Goal: Complete application form

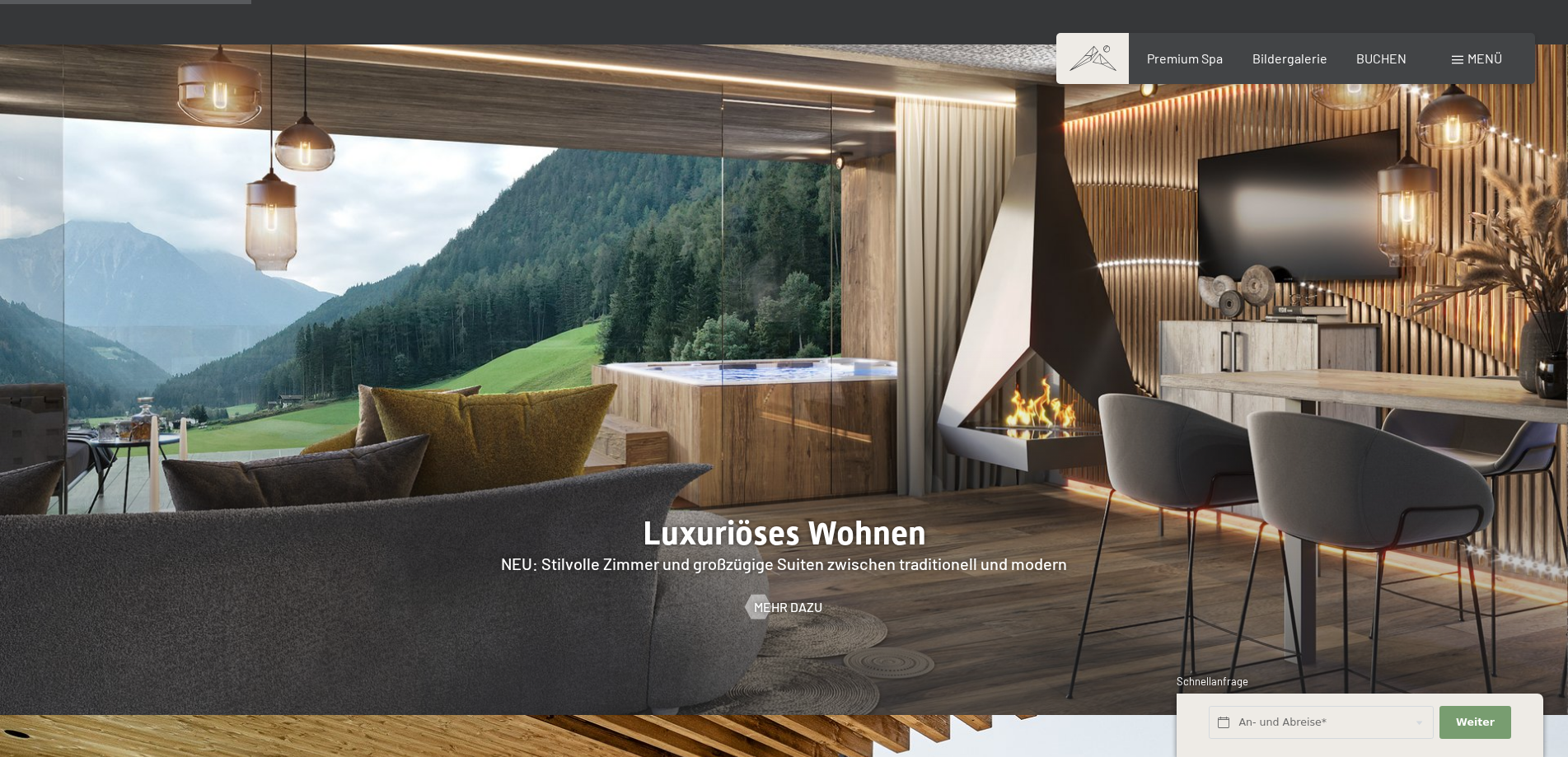
scroll to position [1649, 0]
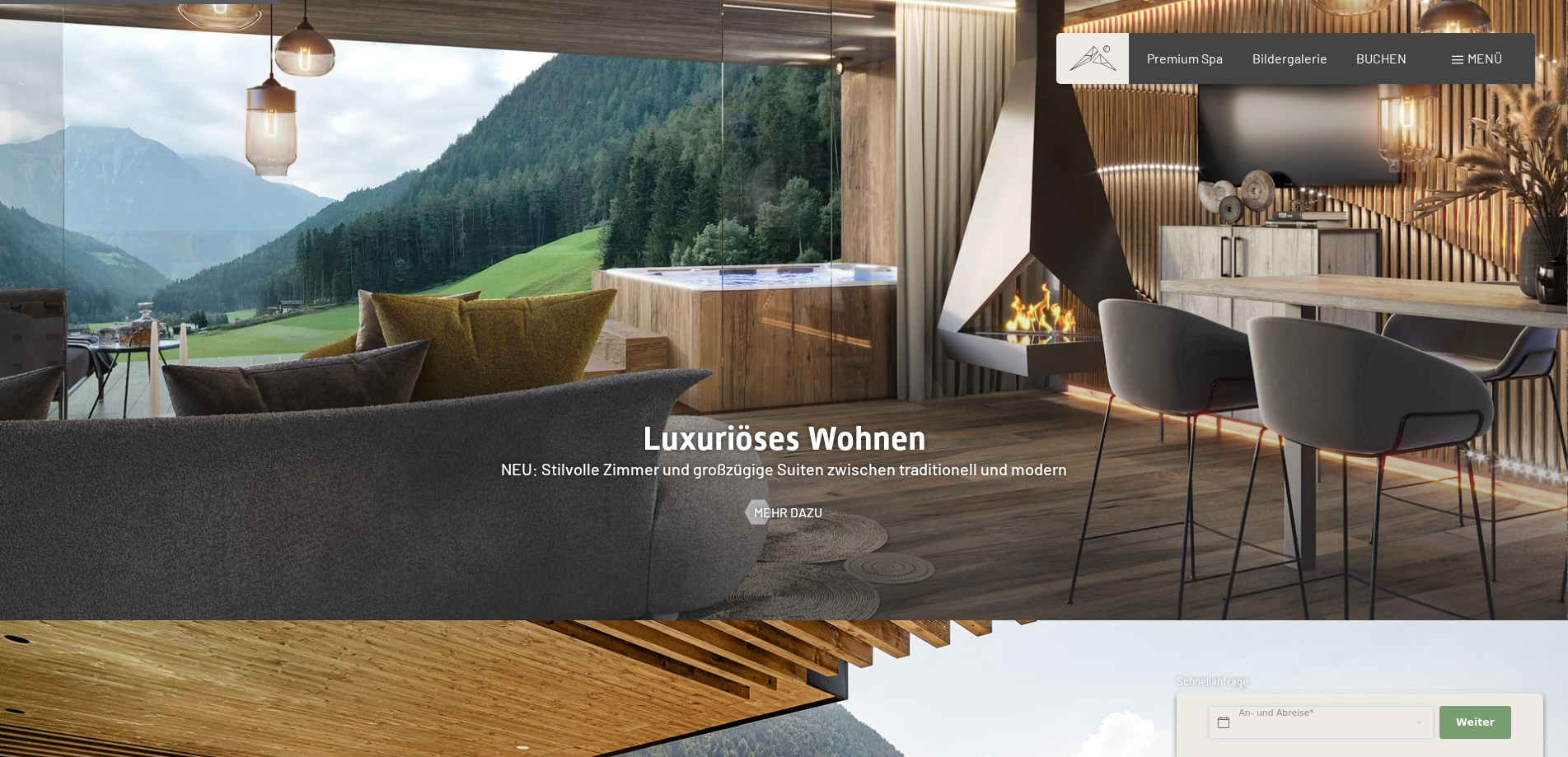
click at [1322, 713] on input "text" at bounding box center [1321, 723] width 225 height 33
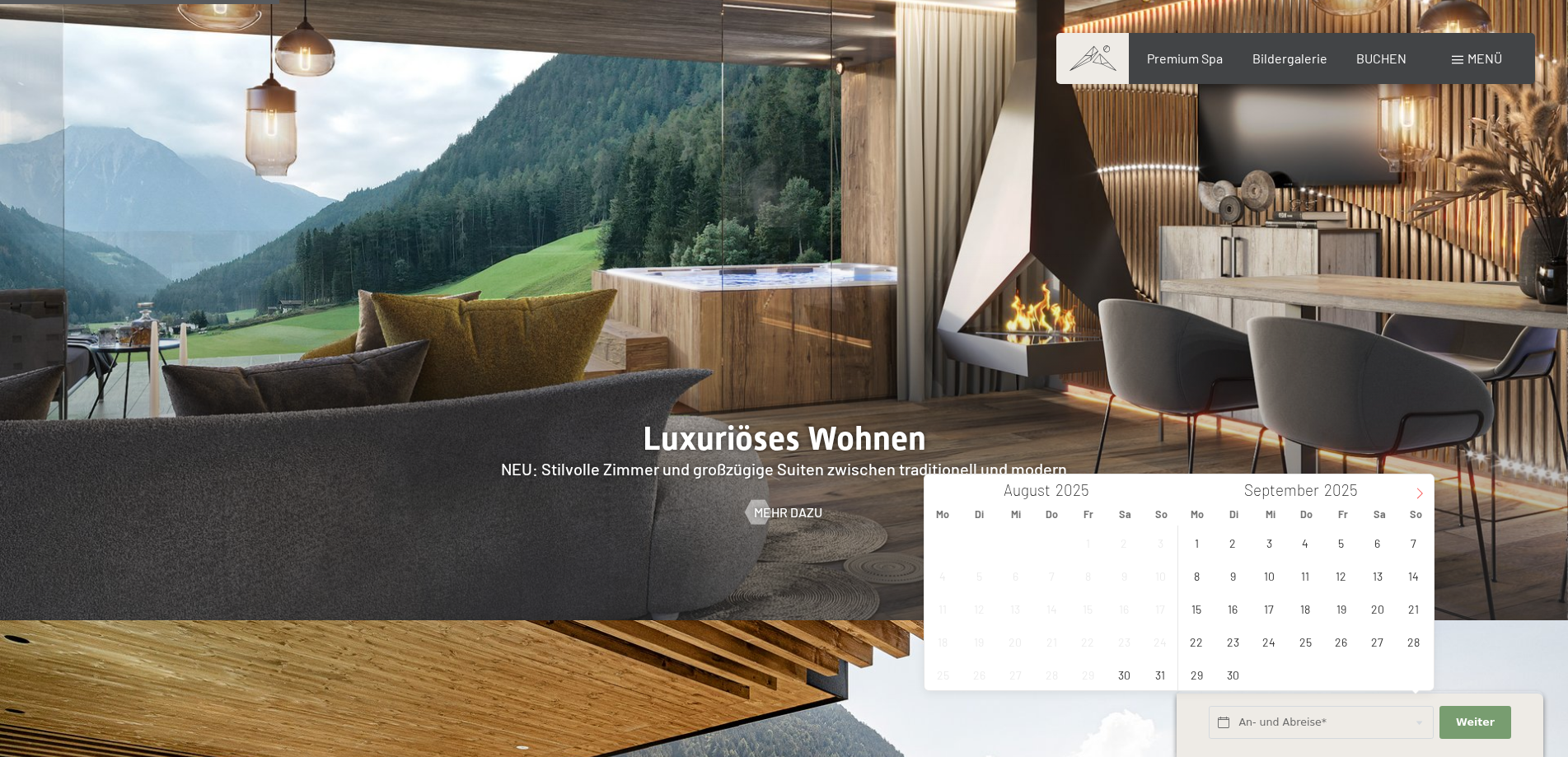
click at [1422, 491] on icon at bounding box center [1420, 494] width 12 height 12
click at [1195, 575] on span "3" at bounding box center [1196, 575] width 32 height 32
click at [1308, 576] on span "6" at bounding box center [1305, 575] width 32 height 32
type input "Mo. 03.11.2025 - Do. 06.11.2025"
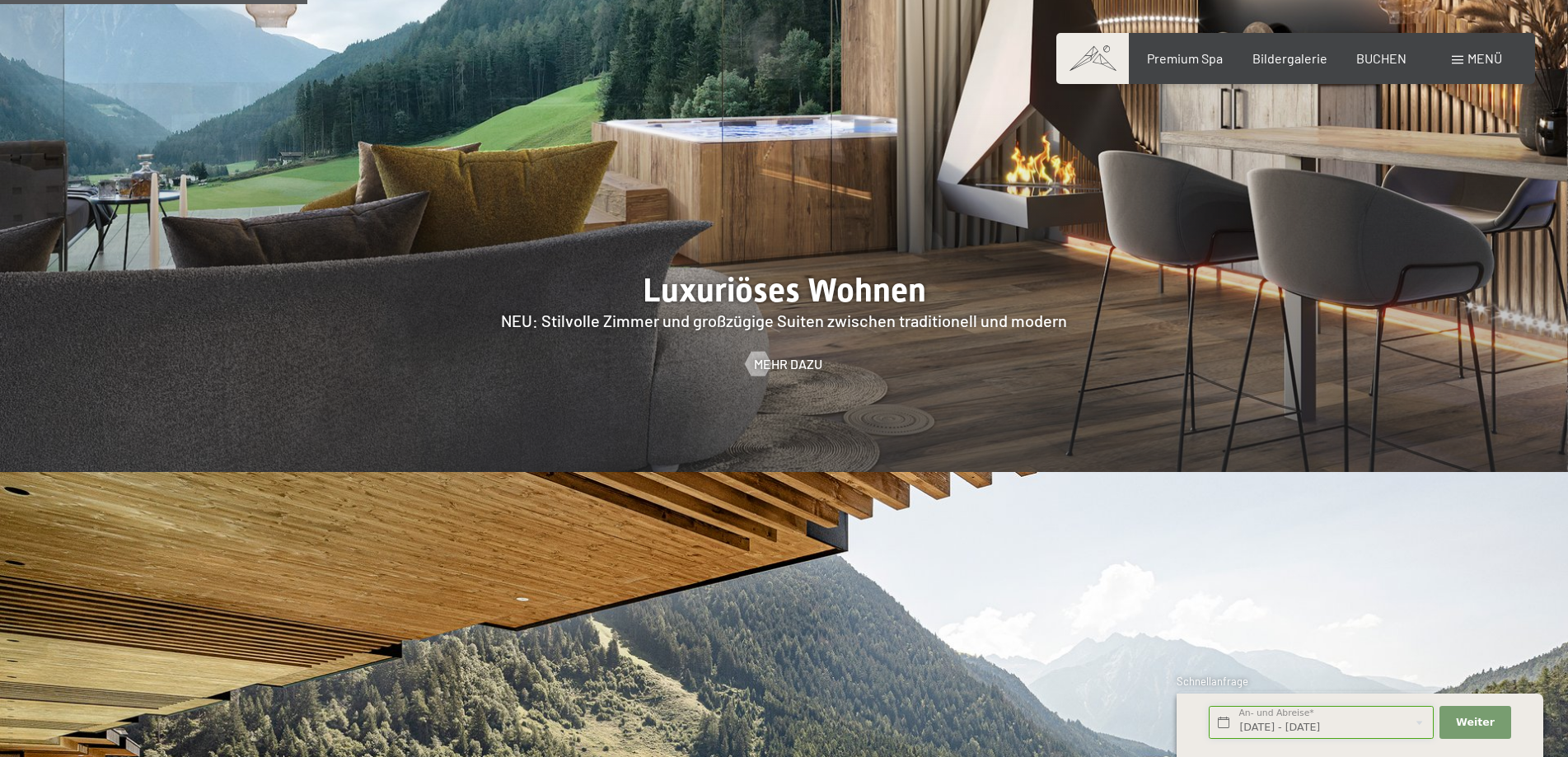
scroll to position [1813, 0]
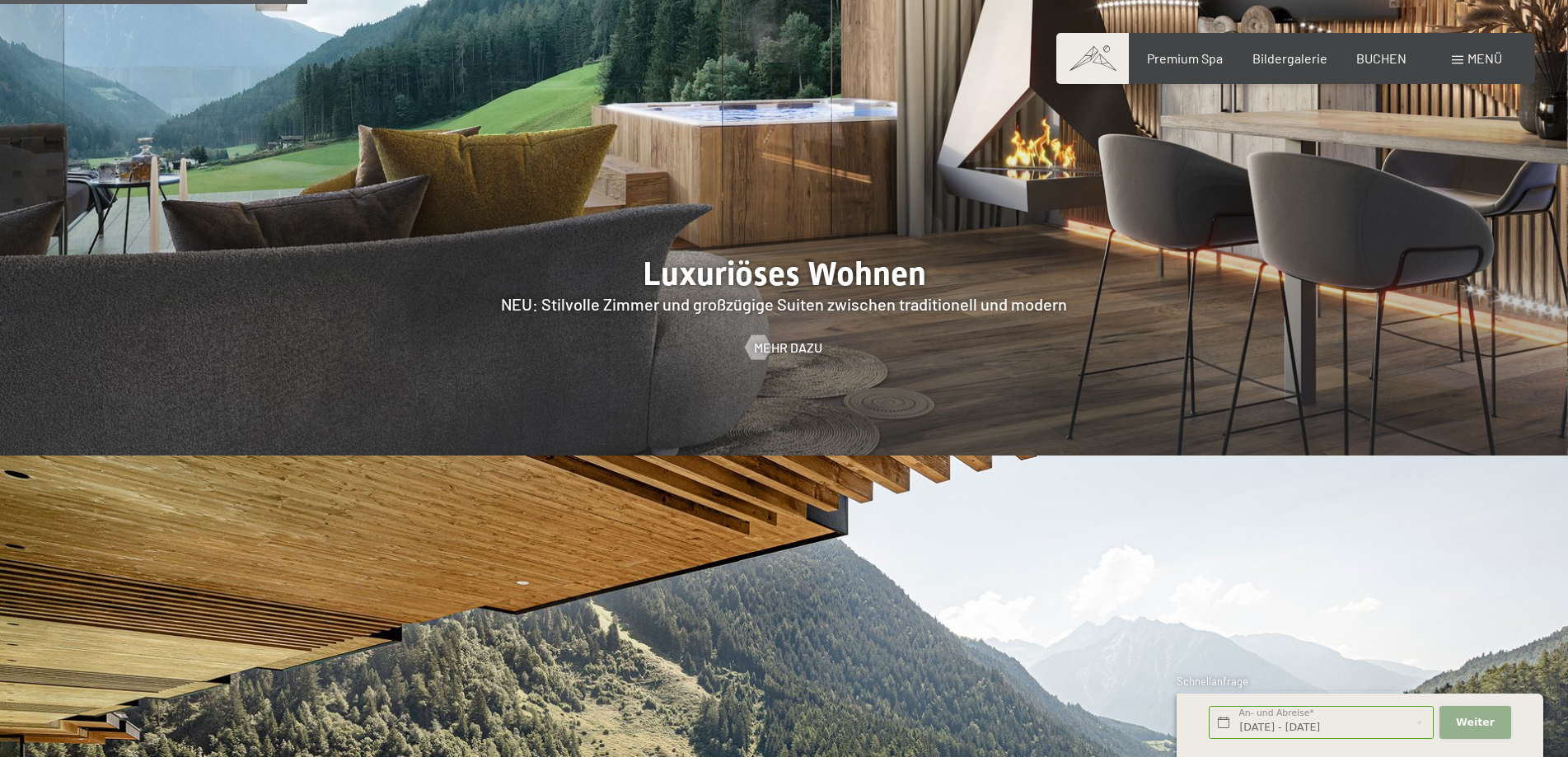
click at [1470, 722] on span "Weiter" at bounding box center [1474, 723] width 38 height 15
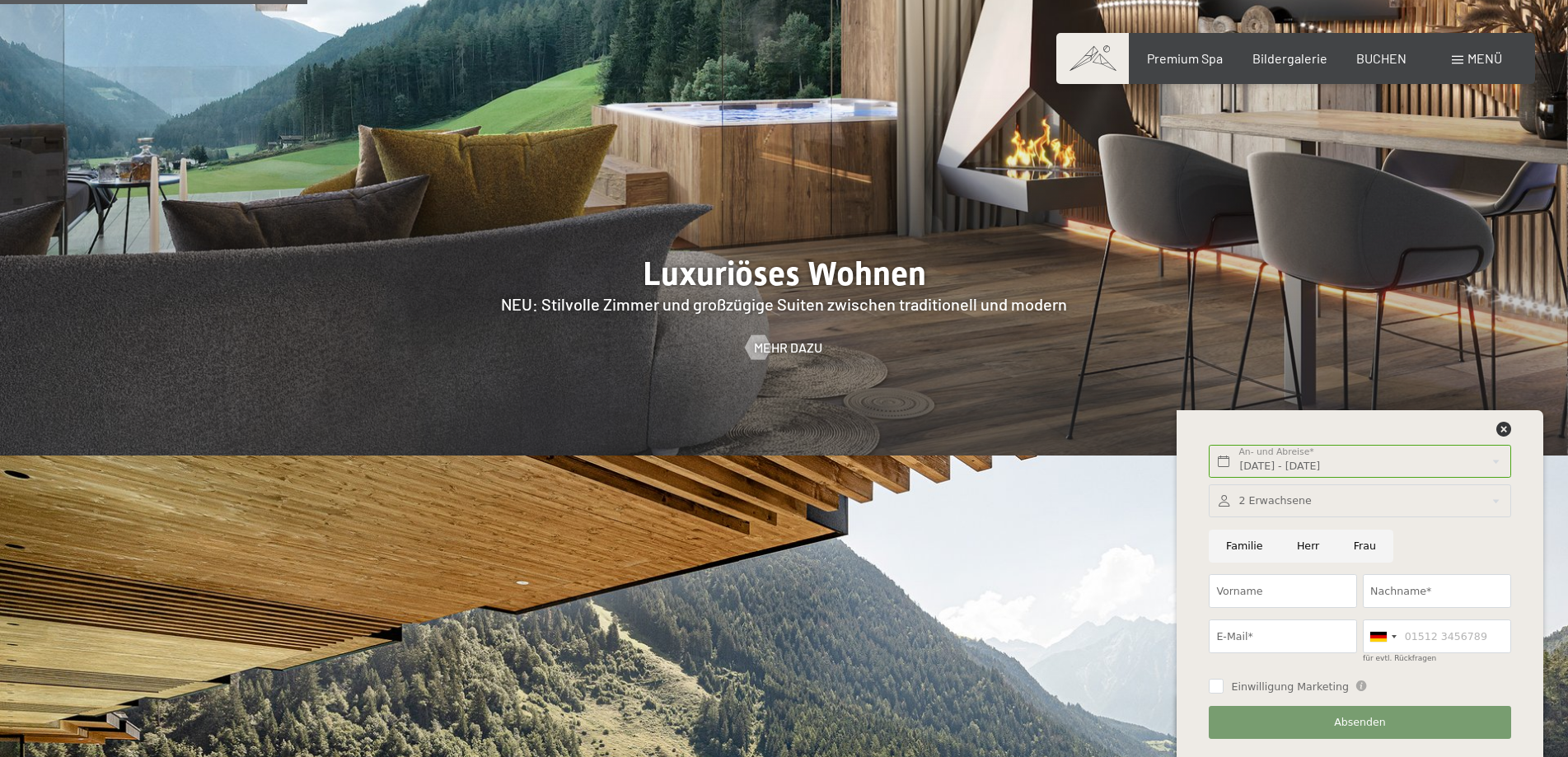
click at [1245, 540] on input "Familie" at bounding box center [1244, 547] width 71 height 33
radio input "true"
click at [1495, 503] on div at bounding box center [1359, 502] width 301 height 33
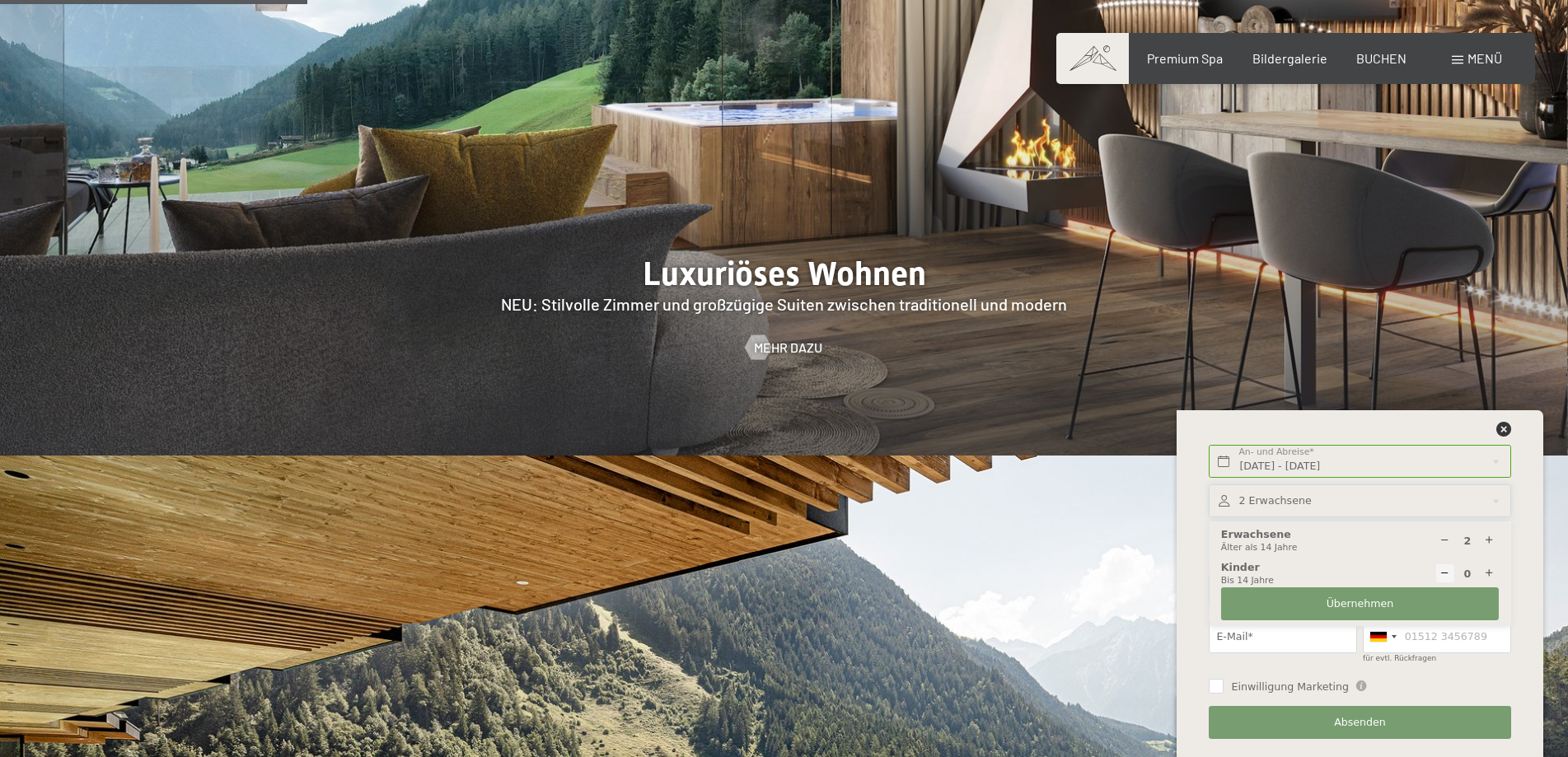
click at [1492, 572] on icon at bounding box center [1489, 573] width 11 height 11
type input "1"
select select
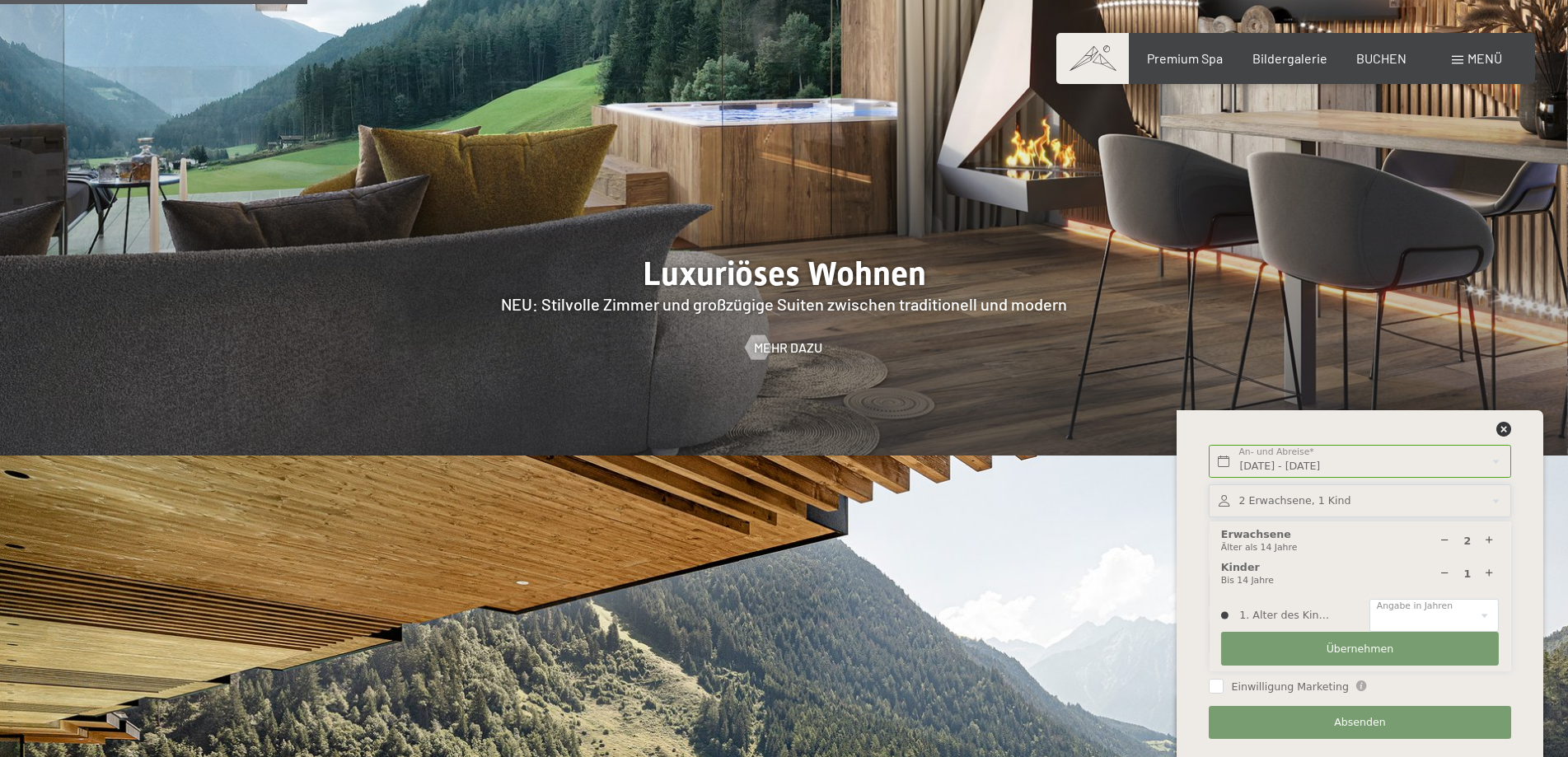
click at [1492, 572] on icon at bounding box center [1489, 573] width 11 height 11
type input "2"
select select
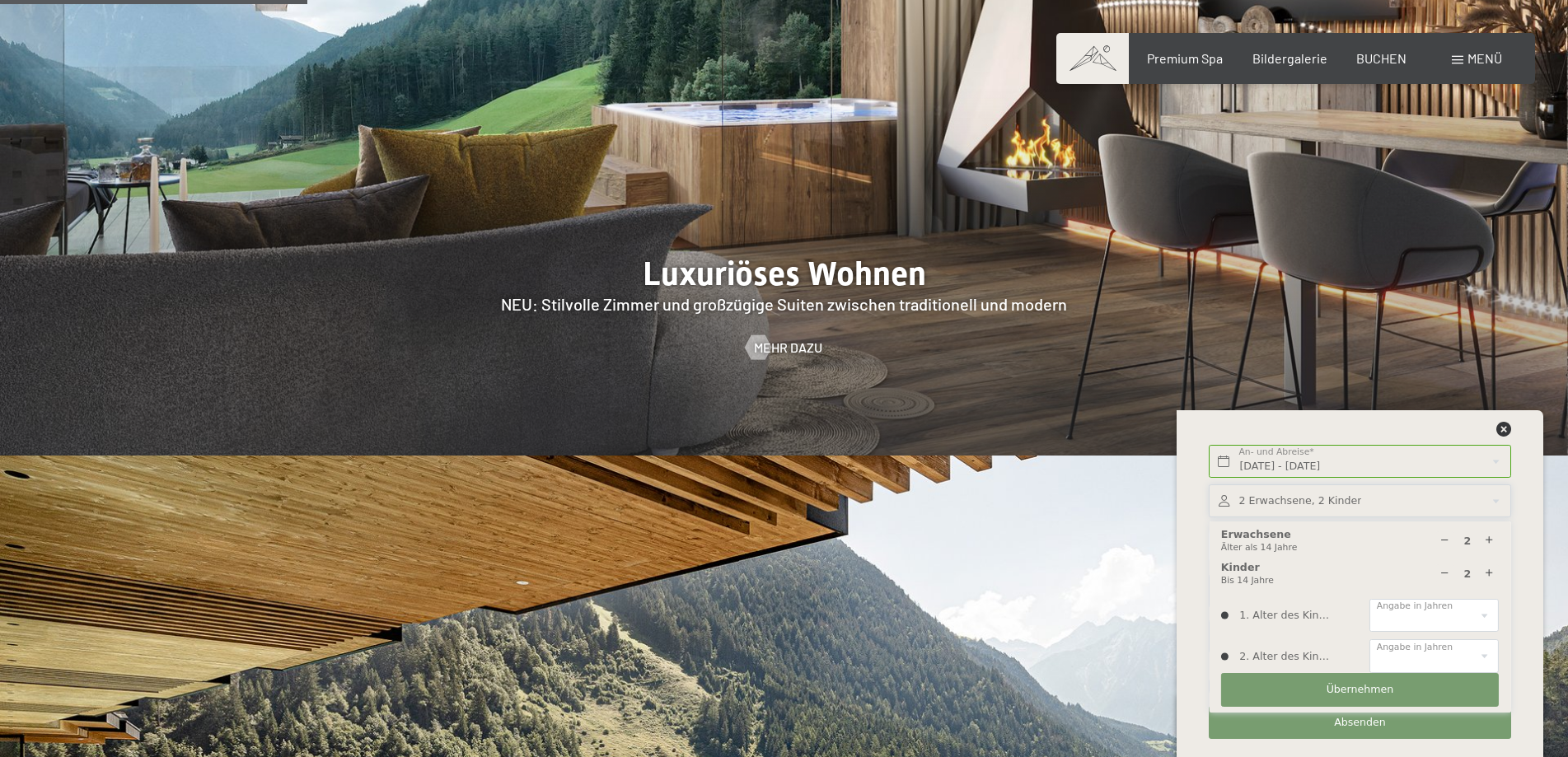
click at [1492, 572] on icon at bounding box center [1489, 573] width 11 height 11
type input "3"
select select
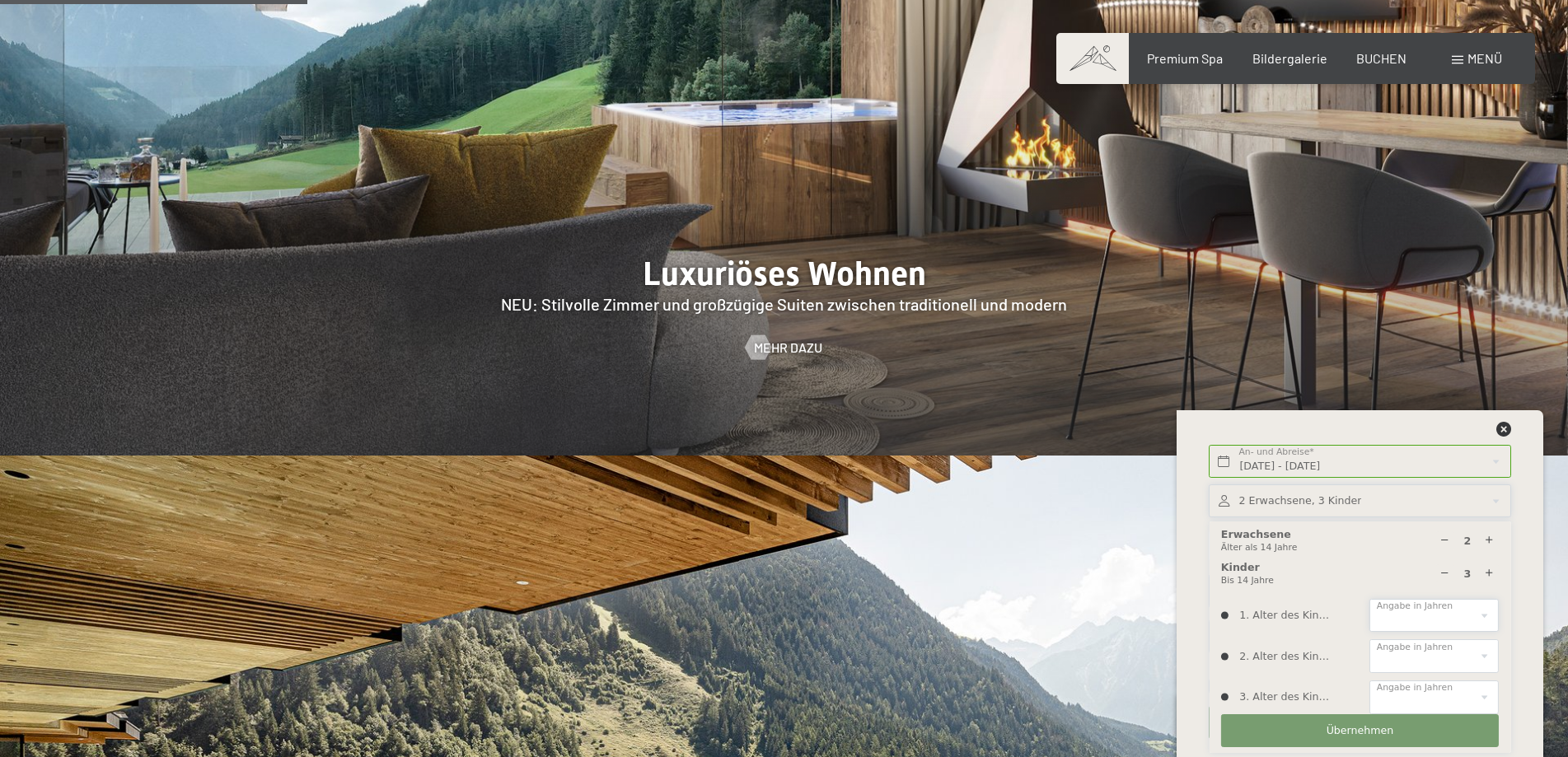
click at [1487, 613] on select "0 1 2 3 4 5 6 7 8 9 10 11 12 13 14" at bounding box center [1434, 616] width 130 height 33
select select "9"
click at [1369, 599] on select "0 1 2 3 4 5 6 7 8 9 10 11 12 13 14" at bounding box center [1434, 616] width 130 height 33
click at [1480, 654] on select "0 1 2 3 4 5 6 7 8 9 10 11 12 13 14" at bounding box center [1434, 656] width 130 height 33
select select "9"
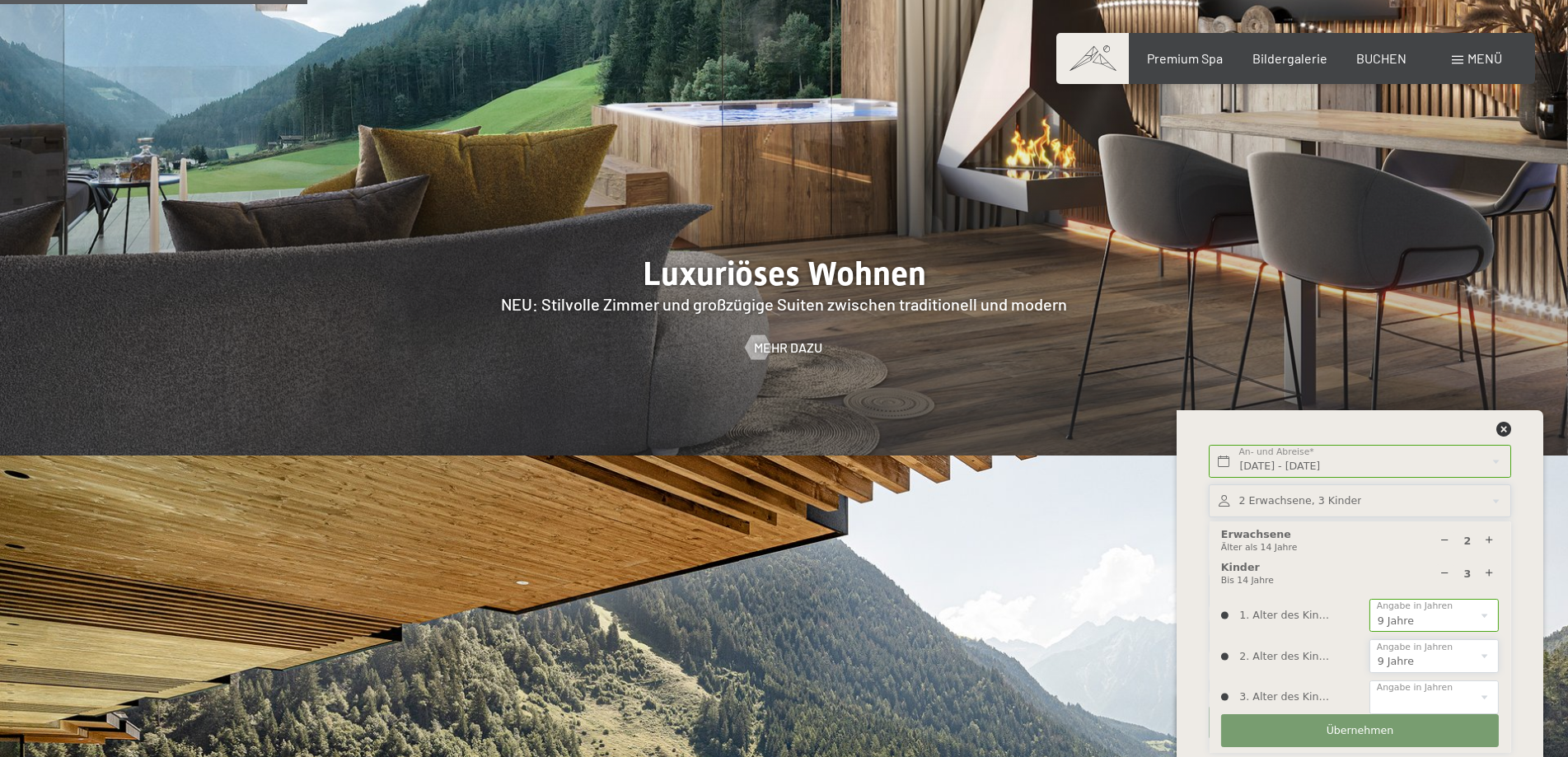
click at [1369, 639] on select "0 1 2 3 4 5 6 7 8 9 10 11 12 13 14" at bounding box center [1434, 656] width 130 height 33
click at [1490, 699] on select "0 1 2 3 4 5 6 7 8 9 10 11 12 13 14" at bounding box center [1434, 697] width 130 height 33
select select "12"
click at [1369, 680] on select "0 1 2 3 4 5 6 7 8 9 10 11 12 13 14" at bounding box center [1434, 697] width 130 height 33
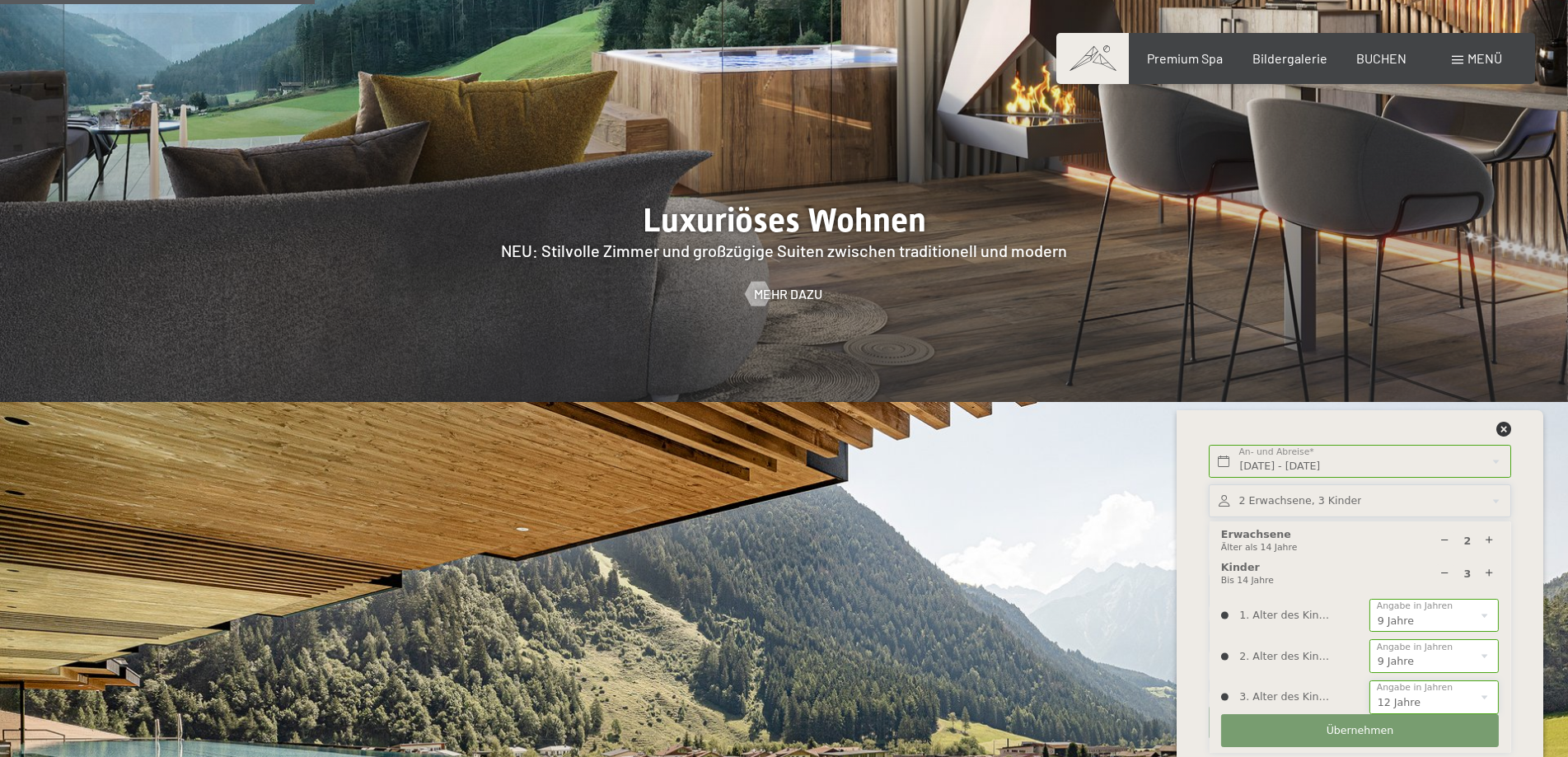
scroll to position [1896, 0]
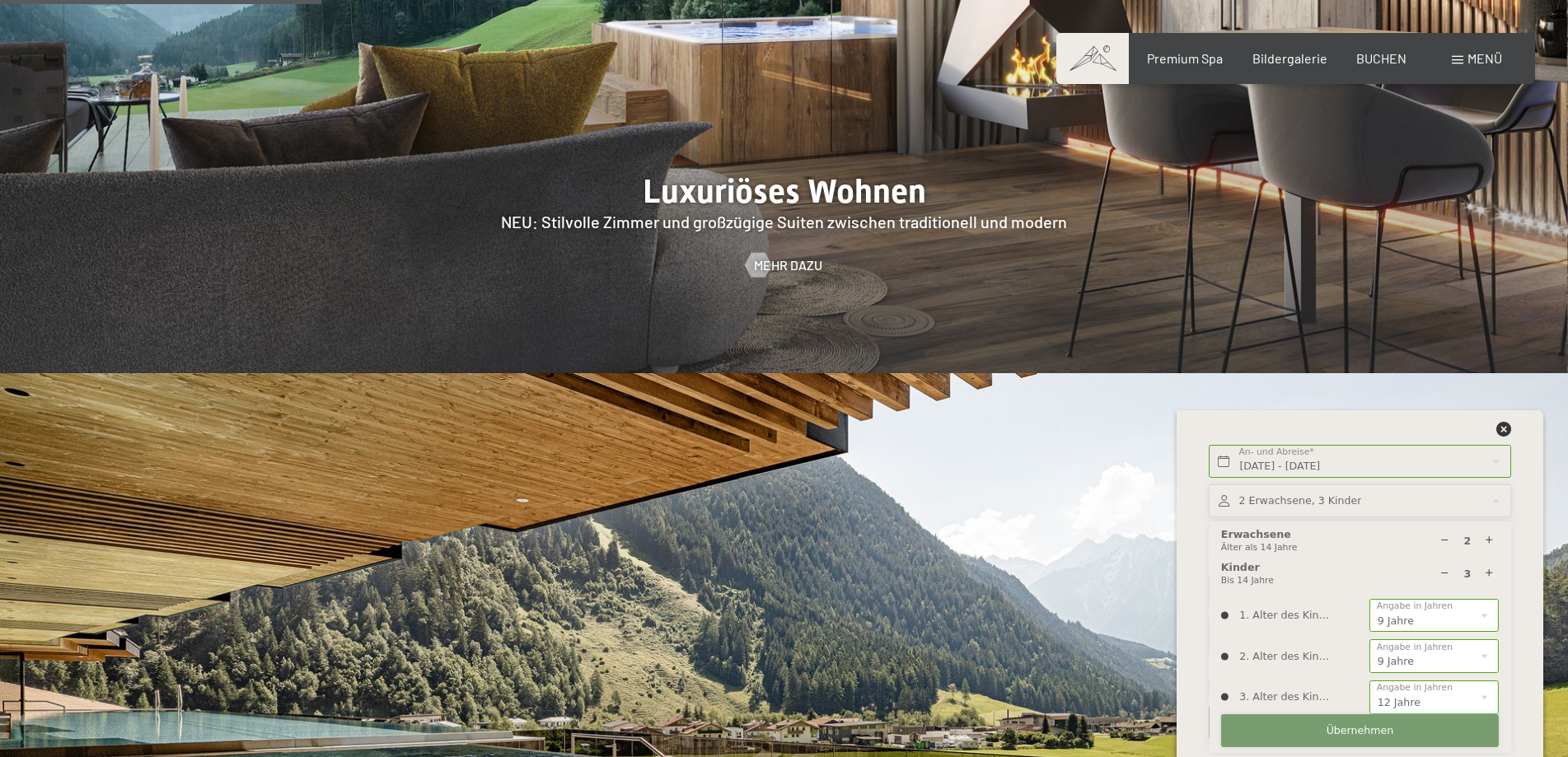
click at [1357, 730] on span "Übernehmen" at bounding box center [1360, 730] width 68 height 15
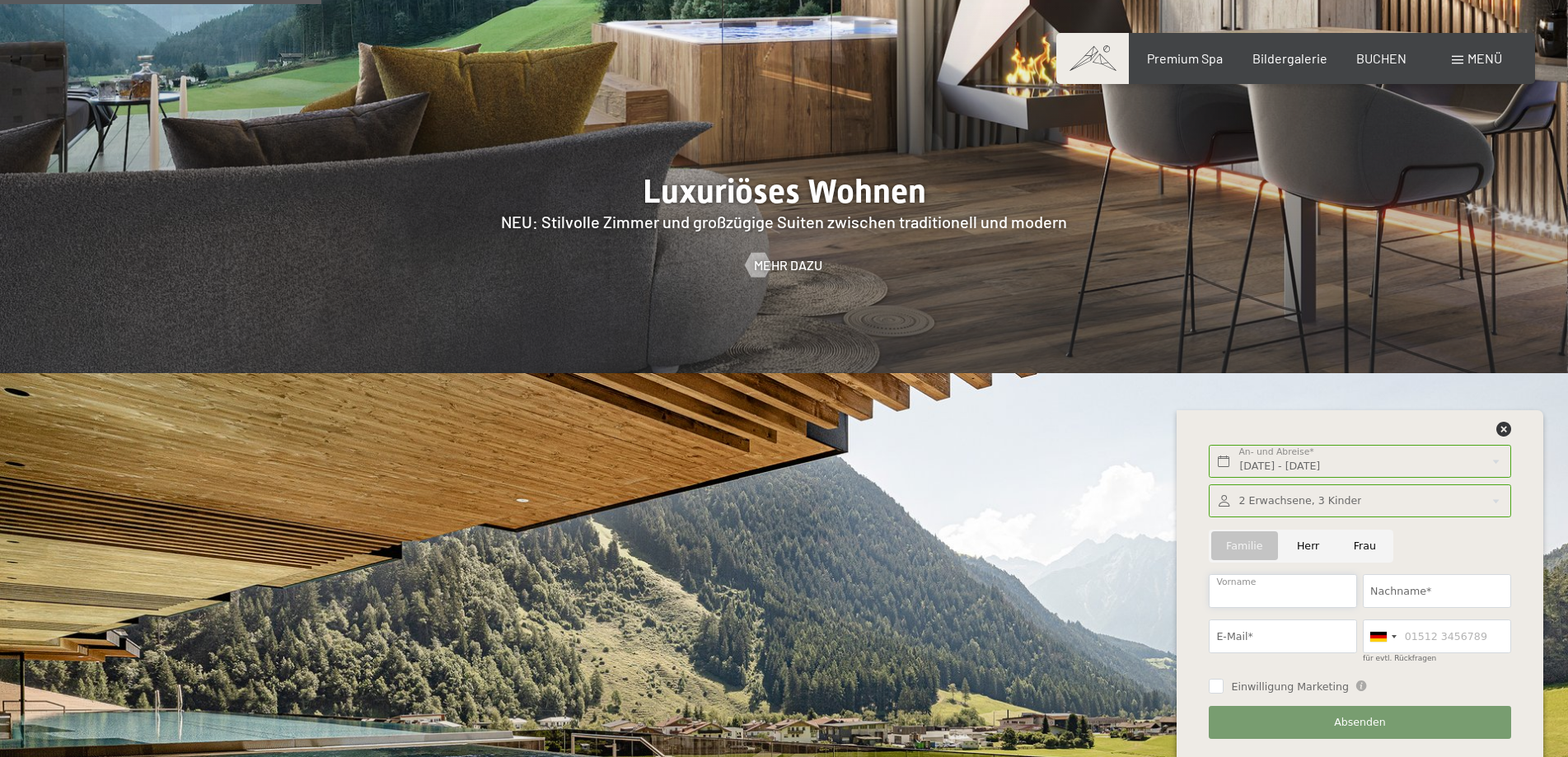
click at [1312, 588] on input "Vorname" at bounding box center [1282, 591] width 148 height 33
type input "Andreas"
type input "Oeggl"
type input "oegglandi@gmail.com"
type input "015123463699"
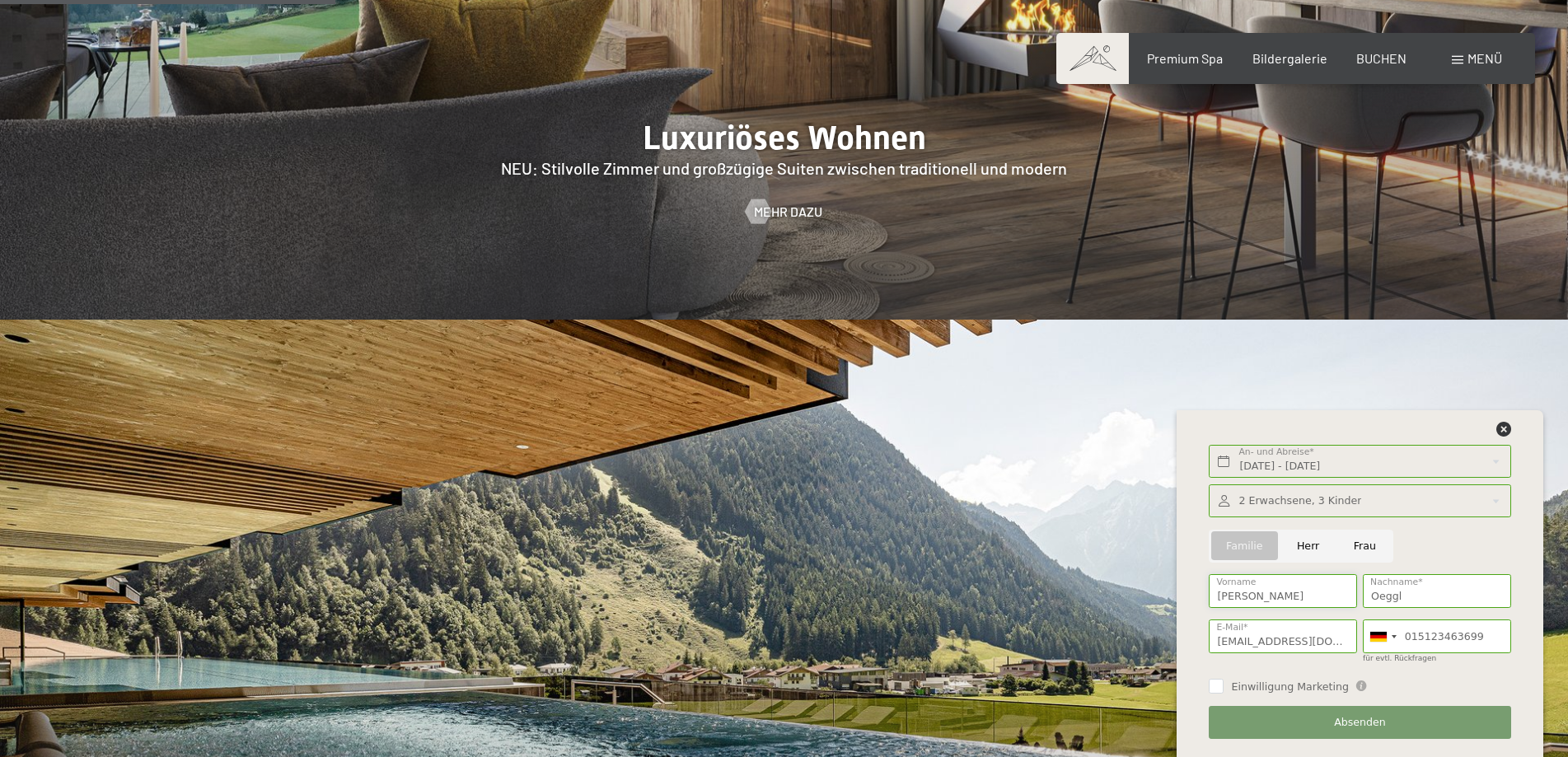
scroll to position [1978, 0]
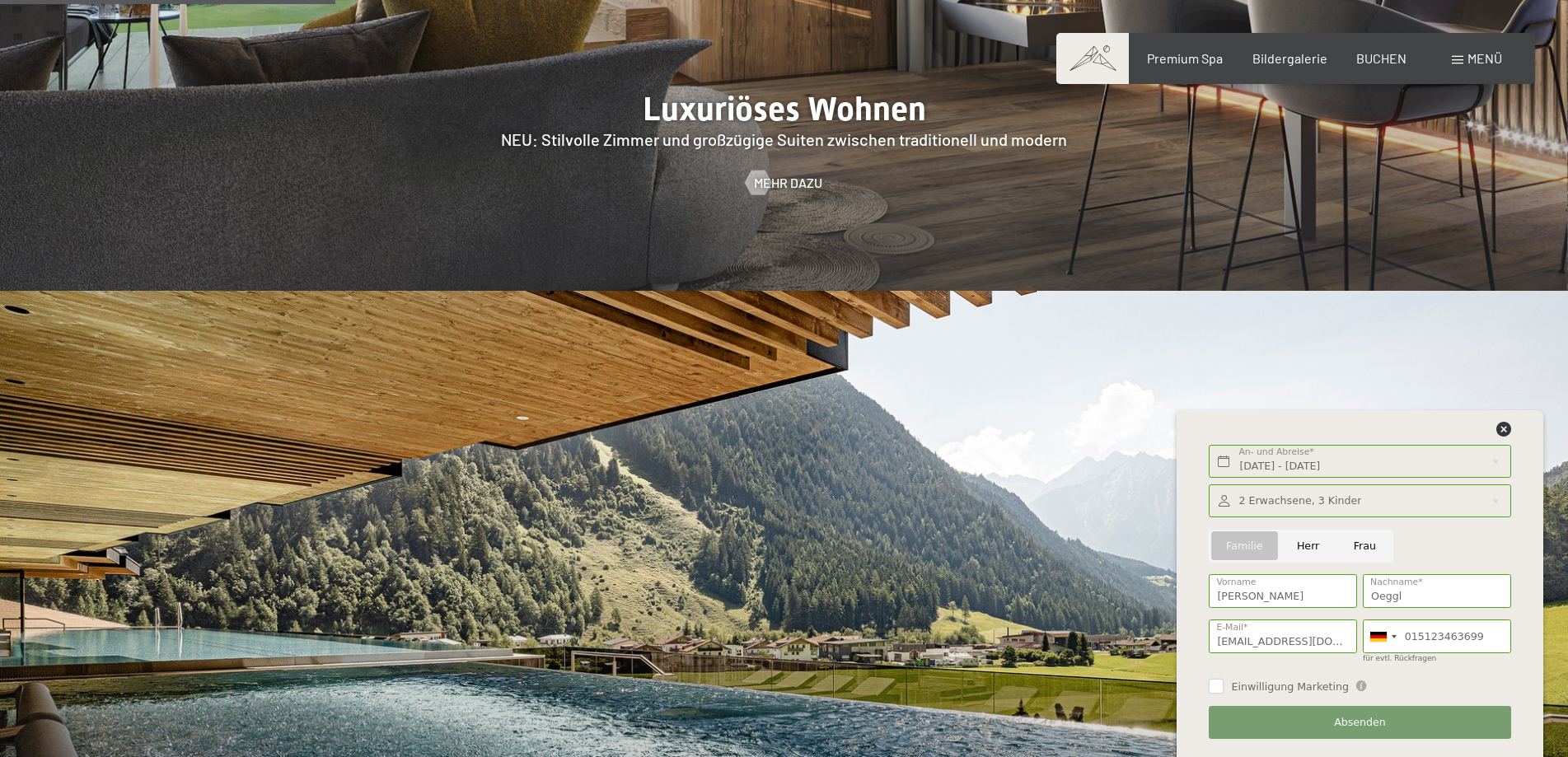
click at [1213, 685] on input "Einwilligung Marketing" at bounding box center [1216, 686] width 15 height 15
checkbox input "true"
click at [1367, 719] on span "Absenden" at bounding box center [1359, 723] width 52 height 15
